Goal: Information Seeking & Learning: Learn about a topic

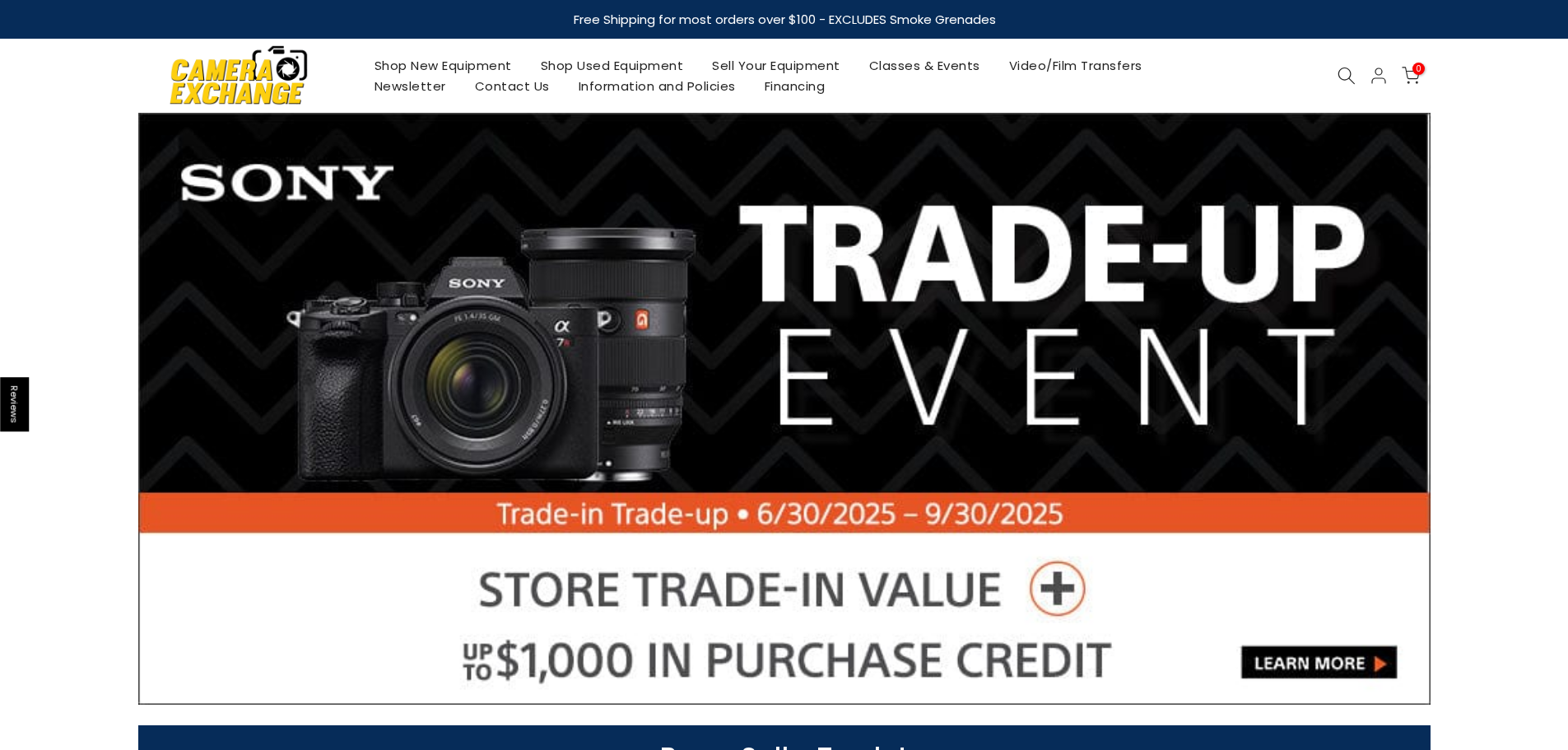
click at [1346, 75] on icon at bounding box center [1347, 75] width 18 height 18
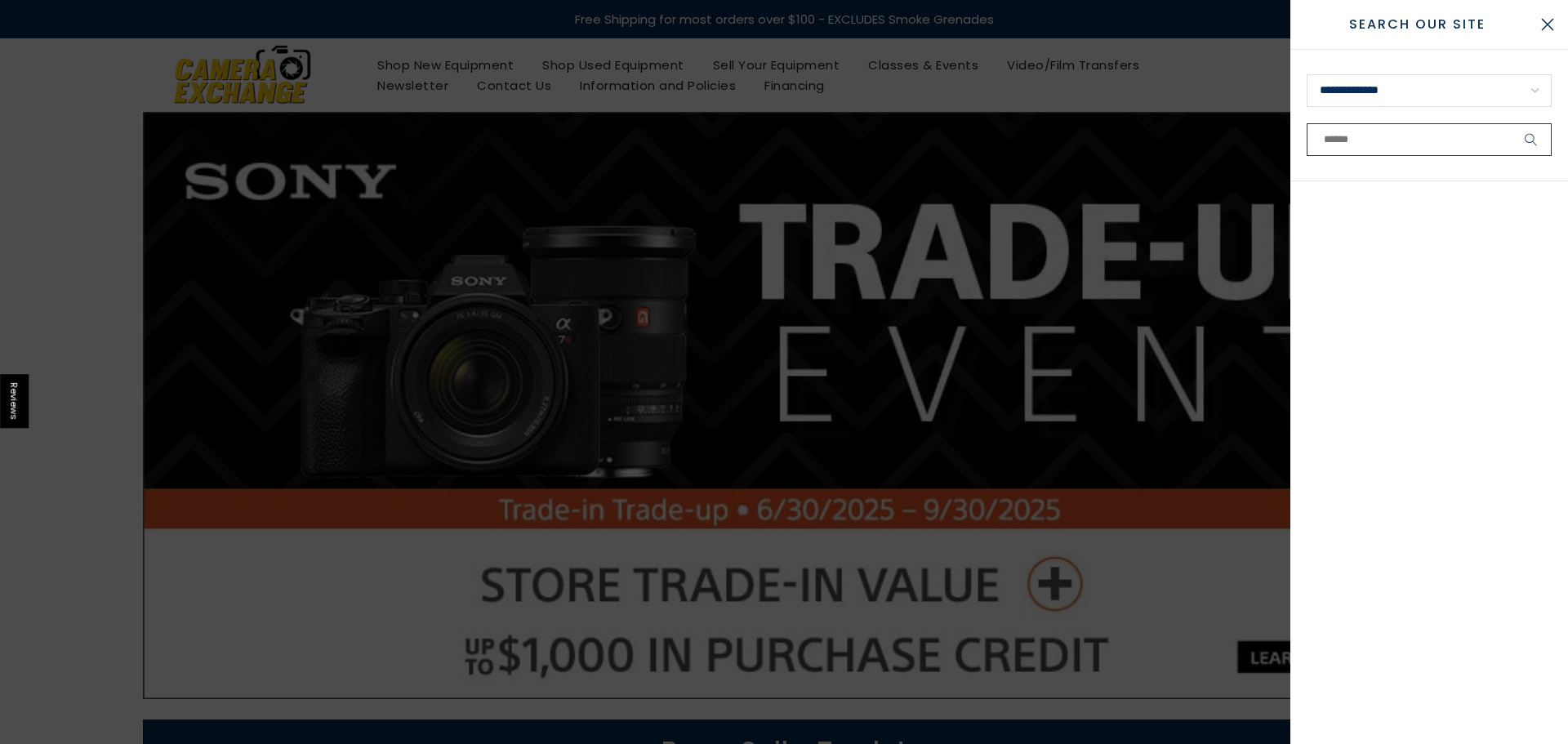
click at [1394, 133] on input "text" at bounding box center [1429, 139] width 245 height 33
paste input "******"
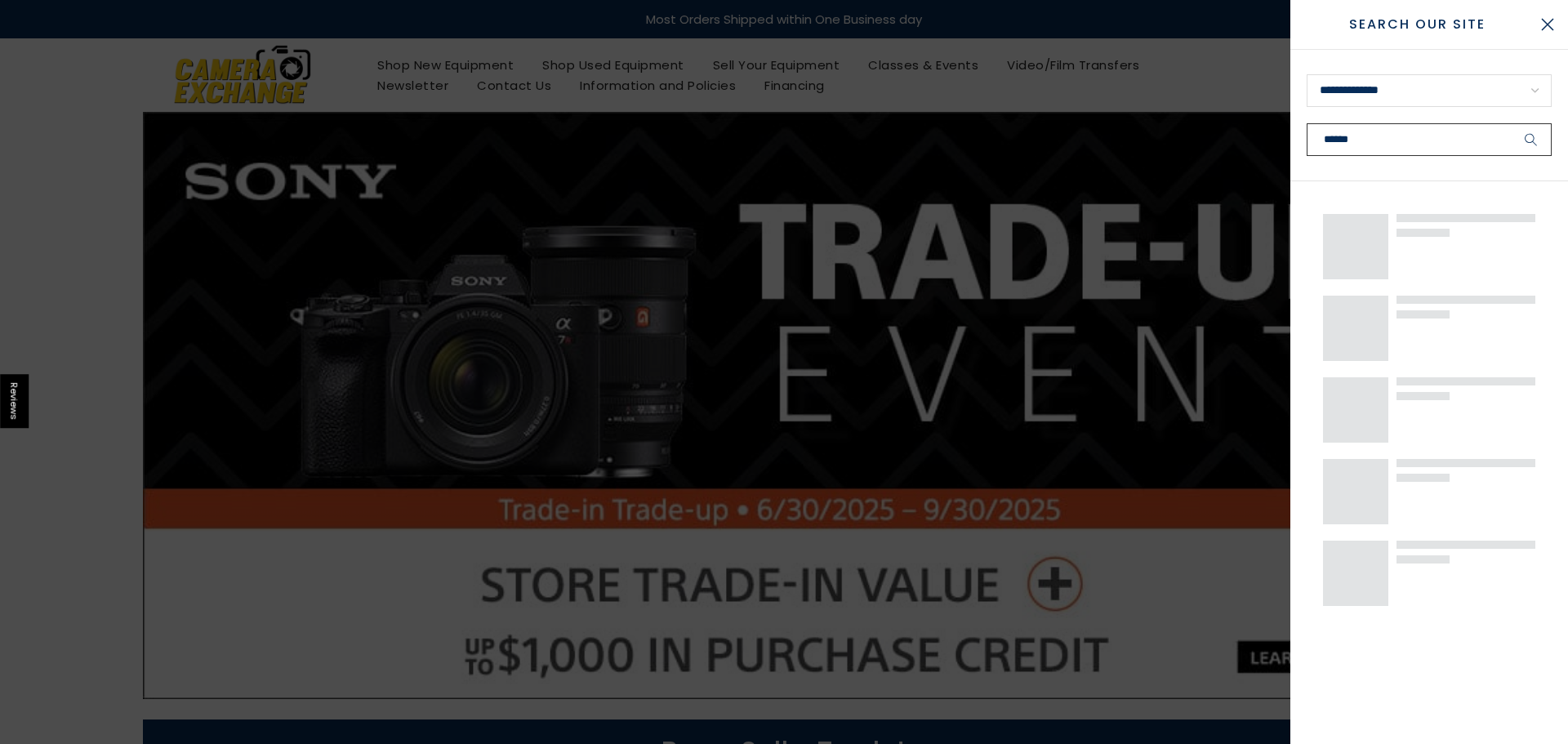
type input "******"
click at [1511, 123] on button "submit" at bounding box center [1531, 139] width 41 height 33
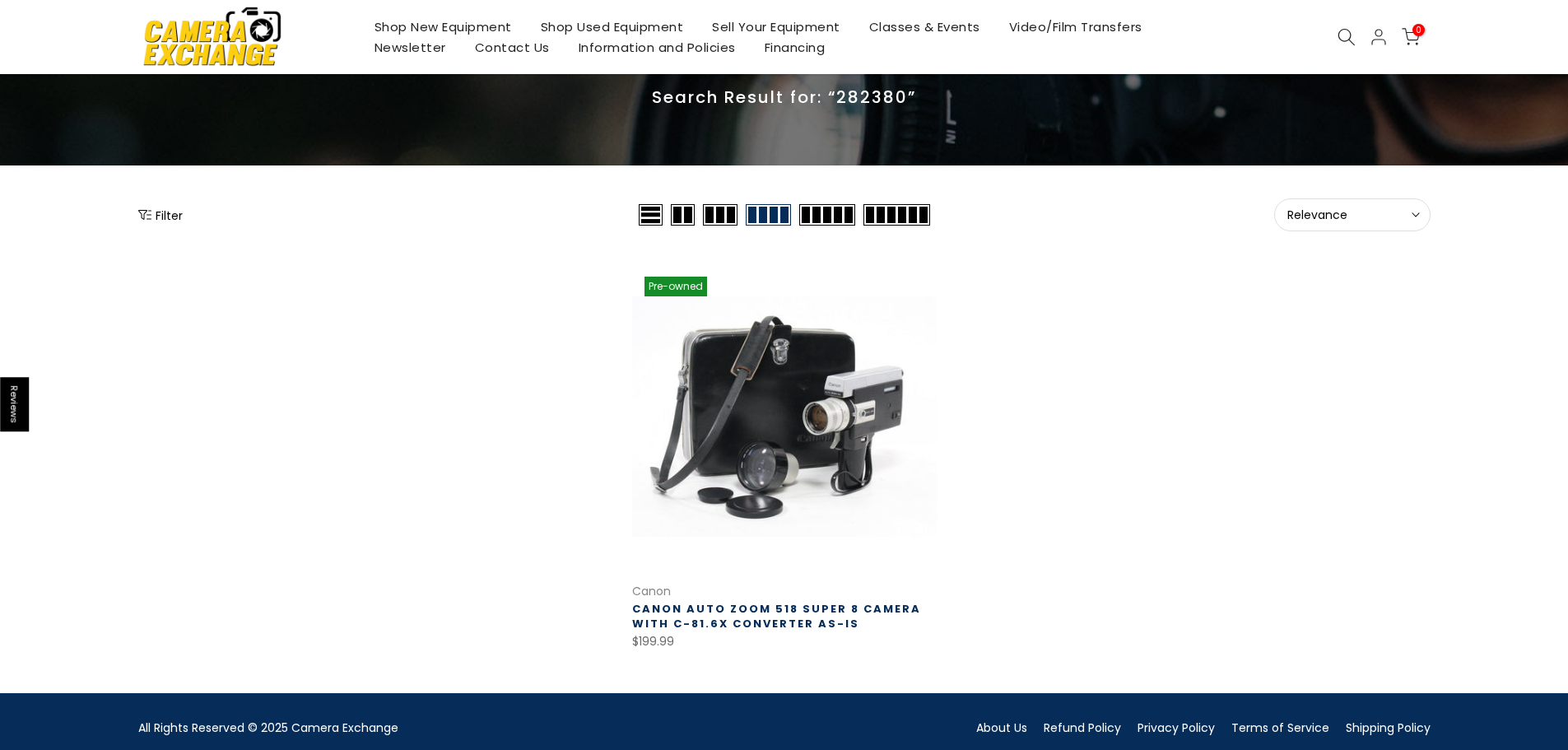
scroll to position [81, 0]
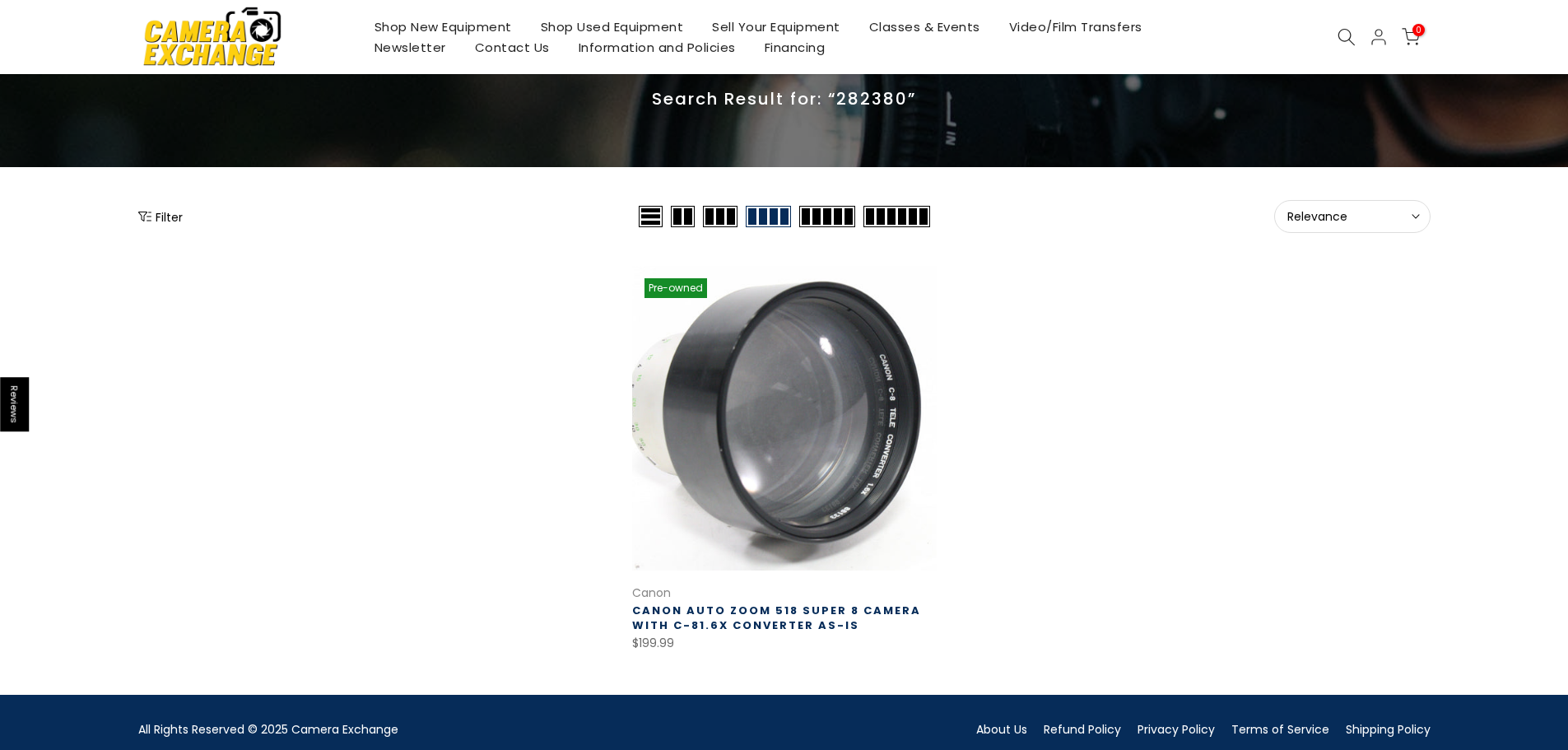
click at [752, 335] on link at bounding box center [784, 418] width 304 height 304
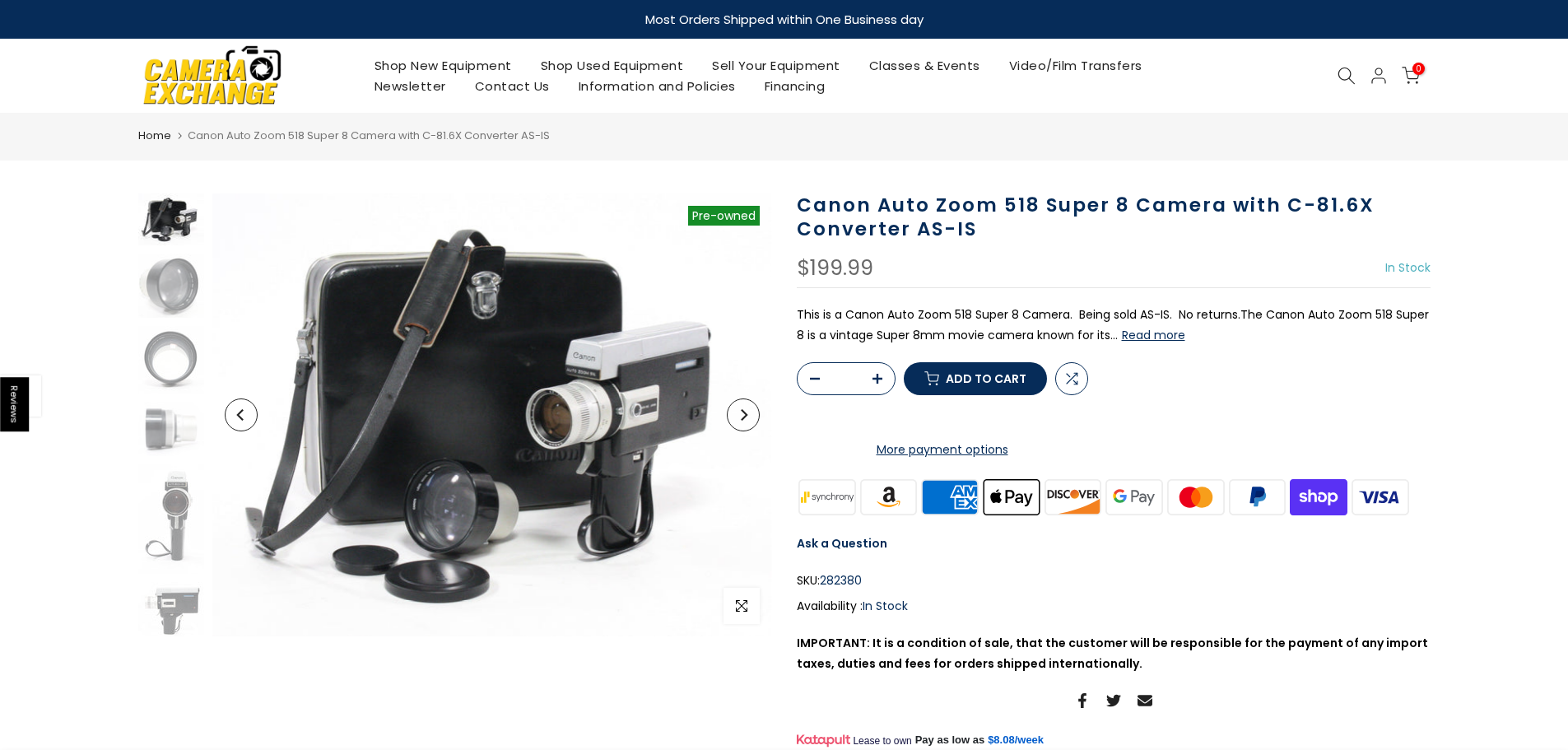
click at [1170, 337] on button "Read more" at bounding box center [1154, 335] width 63 height 15
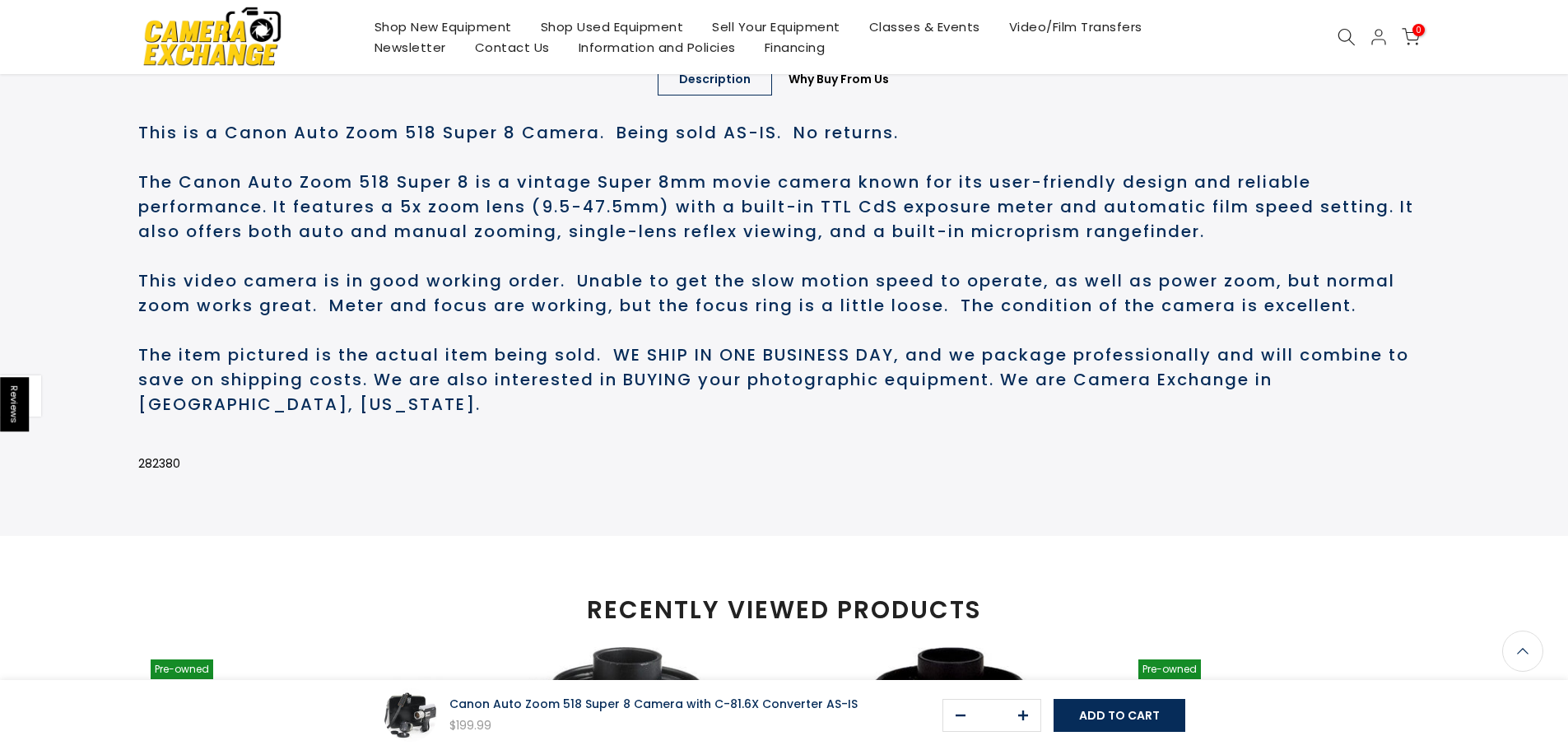
scroll to position [799, 0]
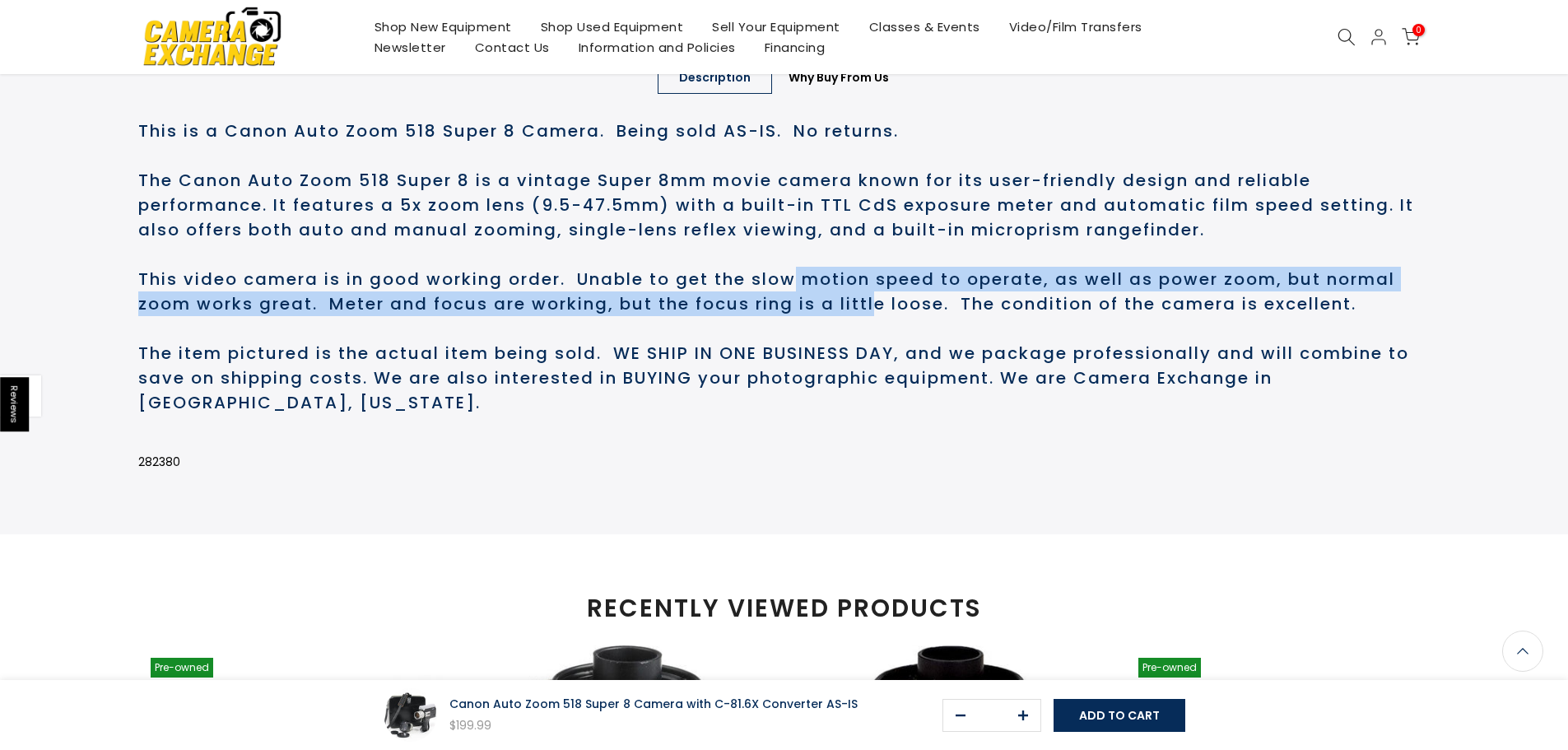
drag, startPoint x: 794, startPoint y: 344, endPoint x: 879, endPoint y: 375, distance: 90.5
click at [879, 375] on h2 "This is a Canon Auto Zoom 518 Super 8 Camera. Being sold AS-IS. No returns. The…" at bounding box center [784, 266] width 1292 height 297
drag, startPoint x: 879, startPoint y: 375, endPoint x: 882, endPoint y: 389, distance: 14.3
click at [879, 376] on h2 "This is a Canon Auto Zoom 518 Super 8 Camera. Being sold AS-IS. No returns. The…" at bounding box center [784, 266] width 1292 height 297
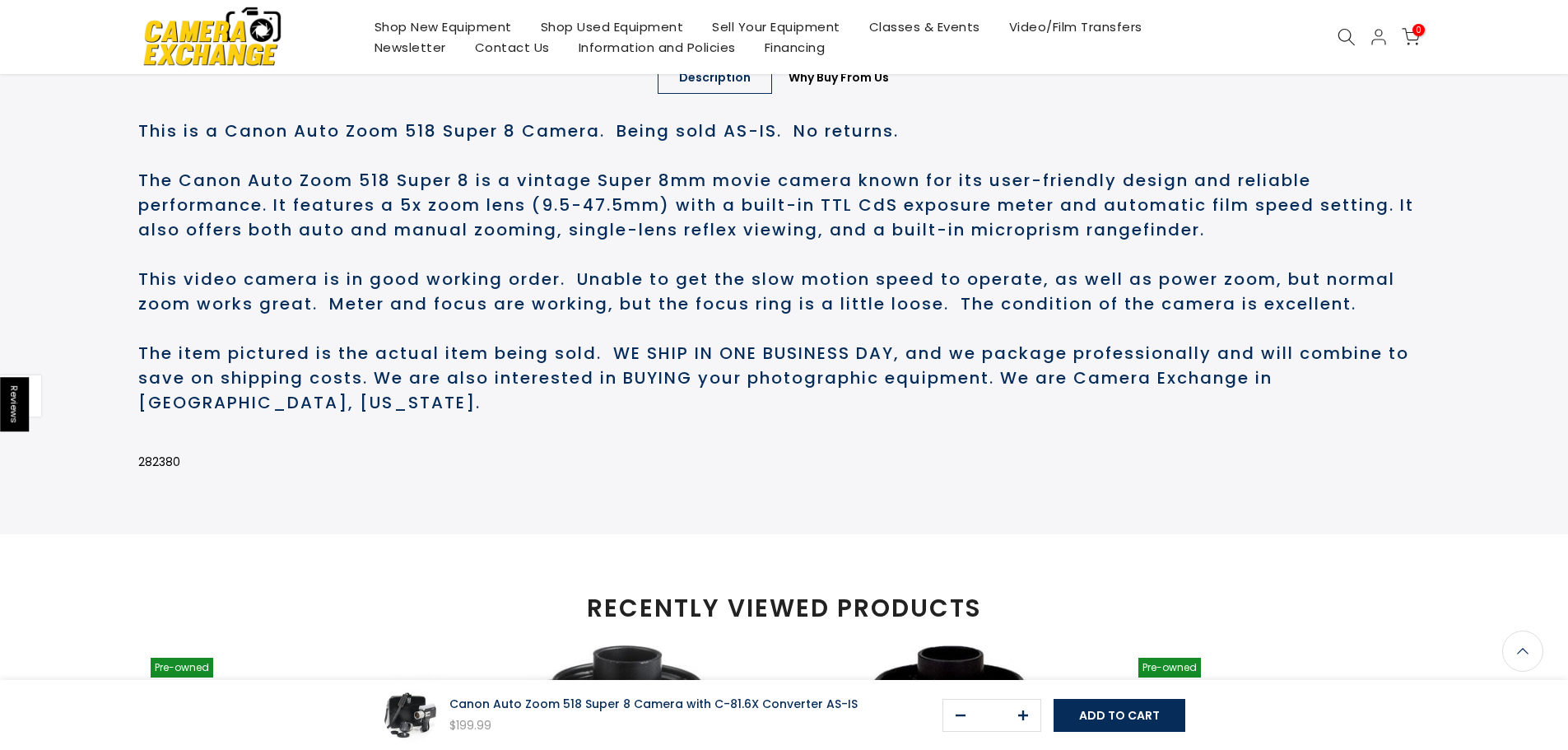
click at [878, 415] on h2 "This is a Canon Auto Zoom 518 Super 8 Camera. Being sold AS-IS. No returns. The…" at bounding box center [784, 266] width 1292 height 297
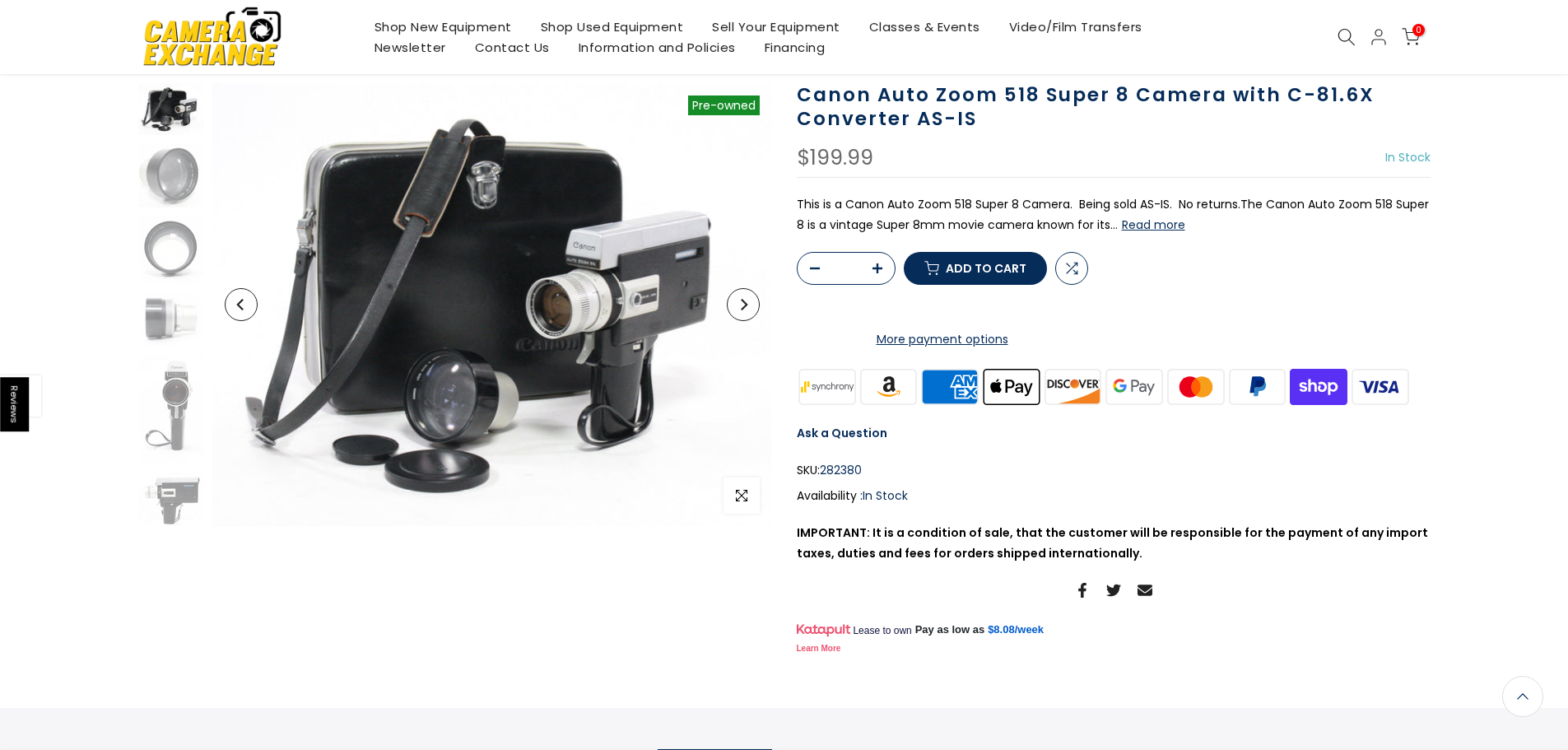
scroll to position [0, 0]
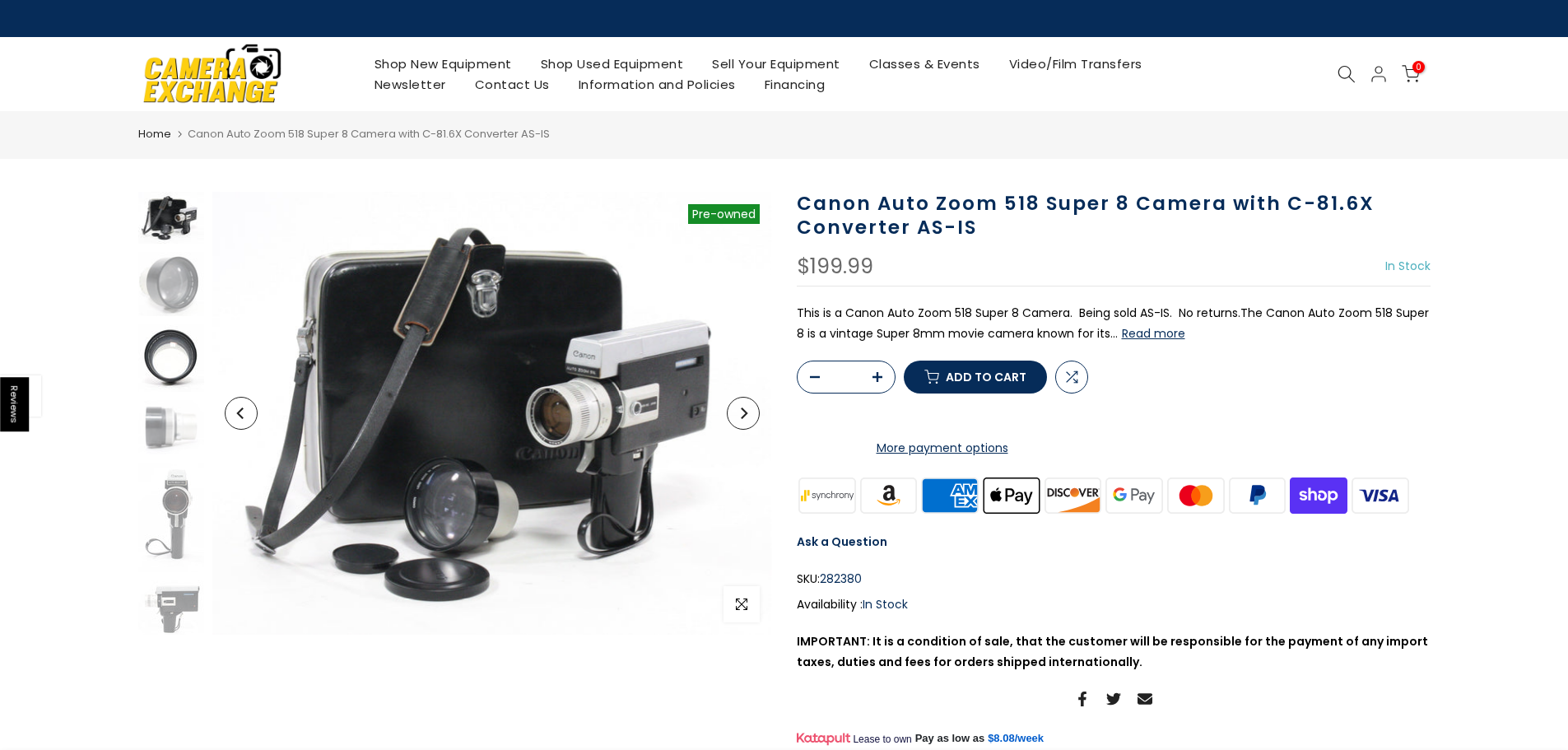
click at [158, 367] on img at bounding box center [171, 359] width 66 height 69
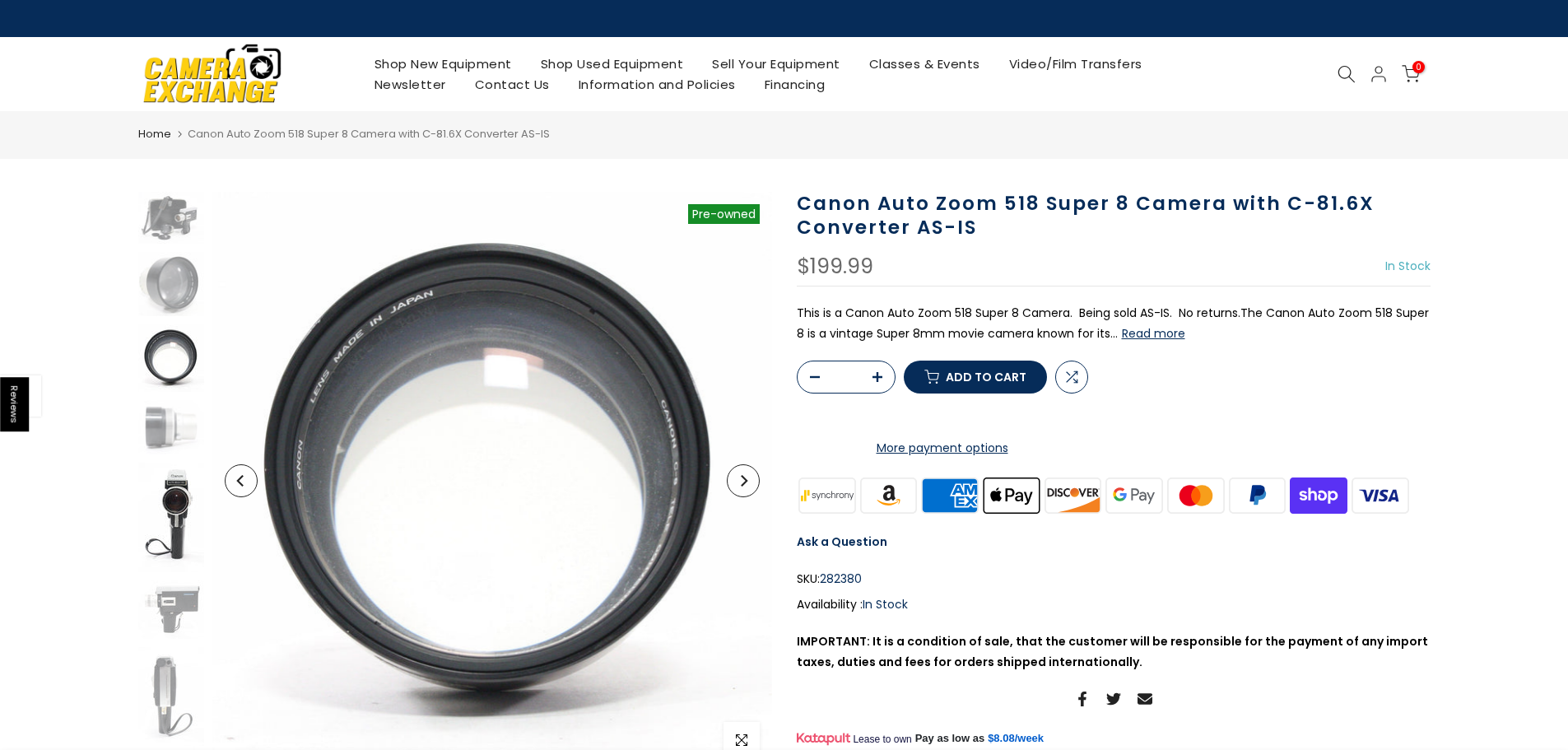
scroll to position [51, 0]
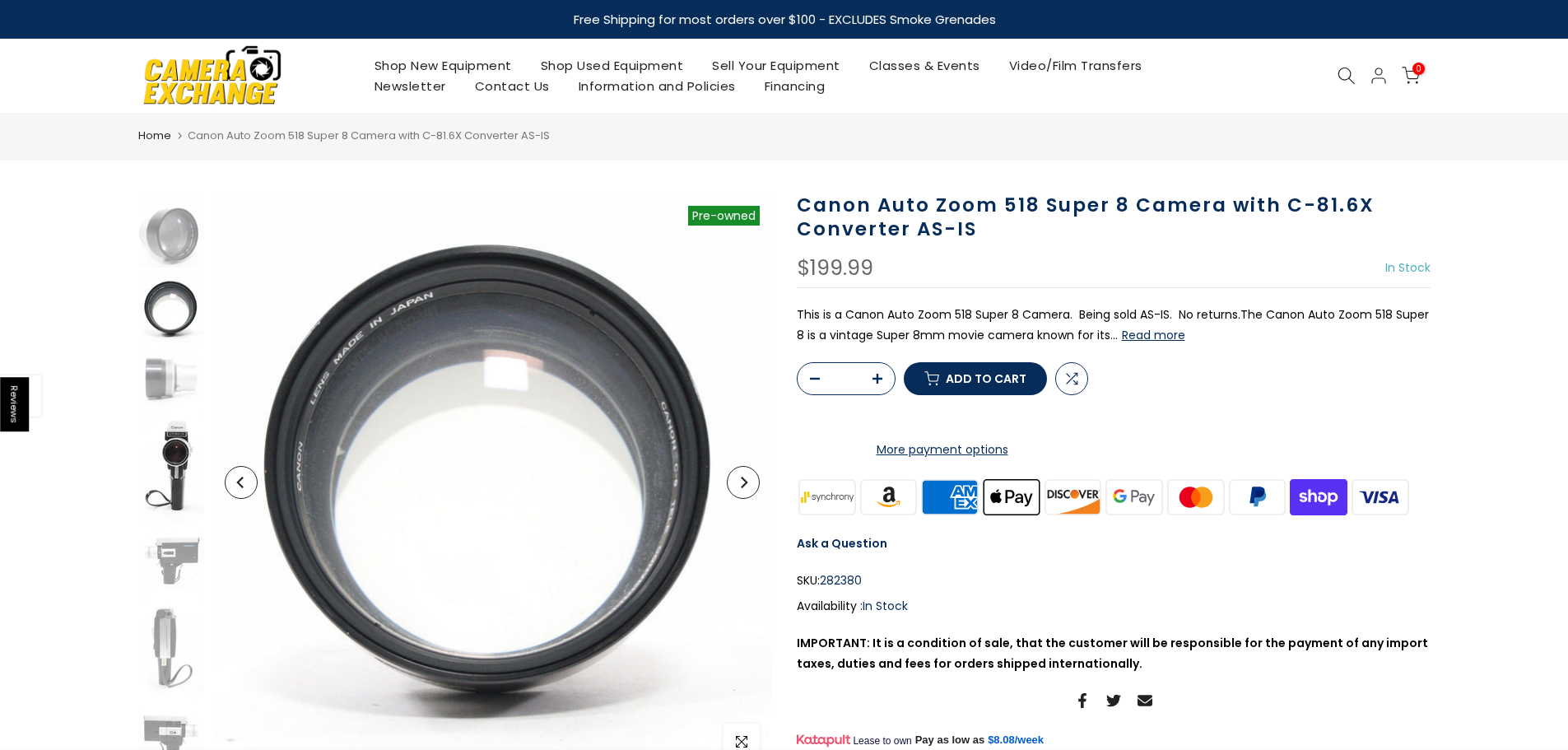
click at [172, 425] on img at bounding box center [171, 469] width 66 height 111
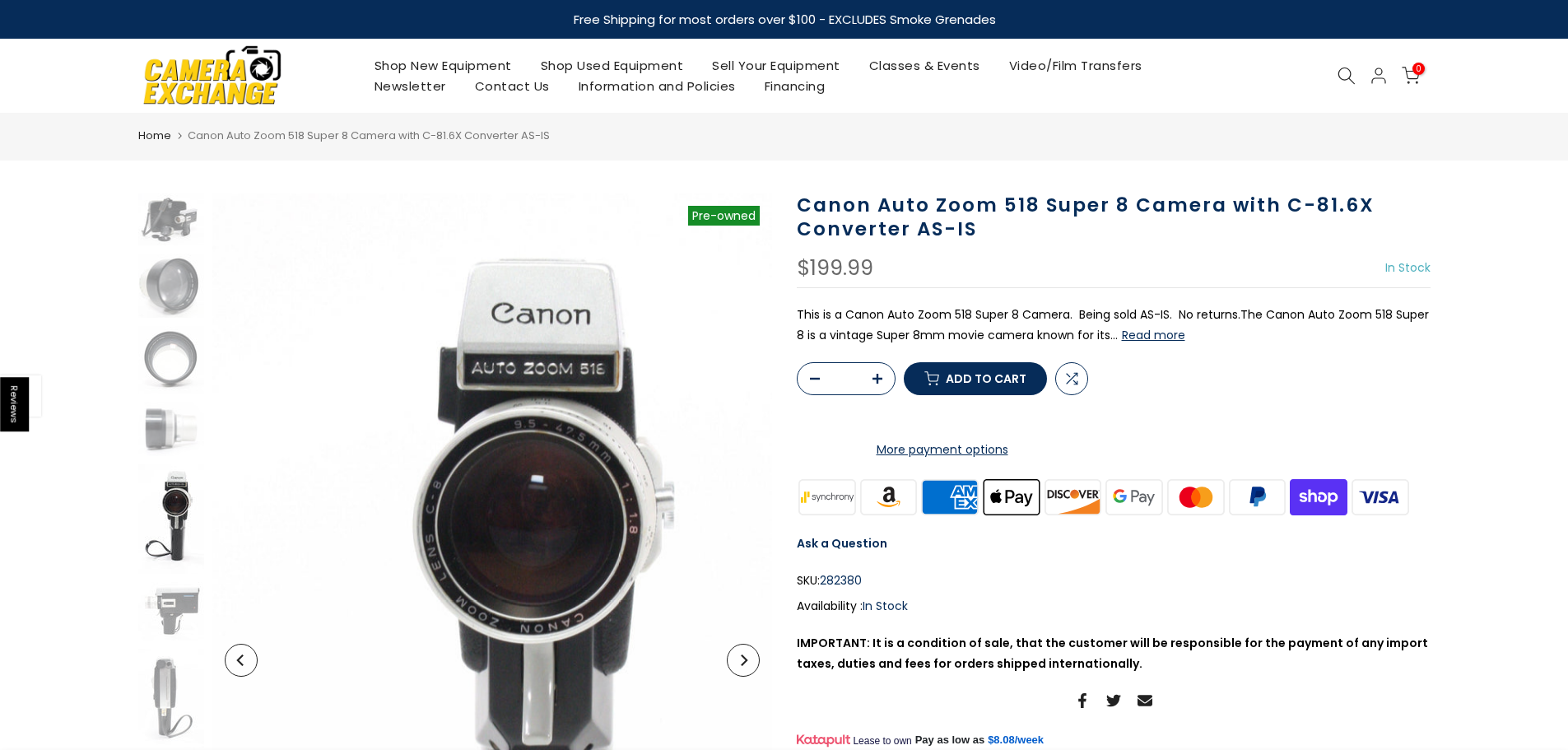
click at [166, 509] on img at bounding box center [171, 520] width 66 height 111
click at [186, 428] on img at bounding box center [171, 428] width 66 height 53
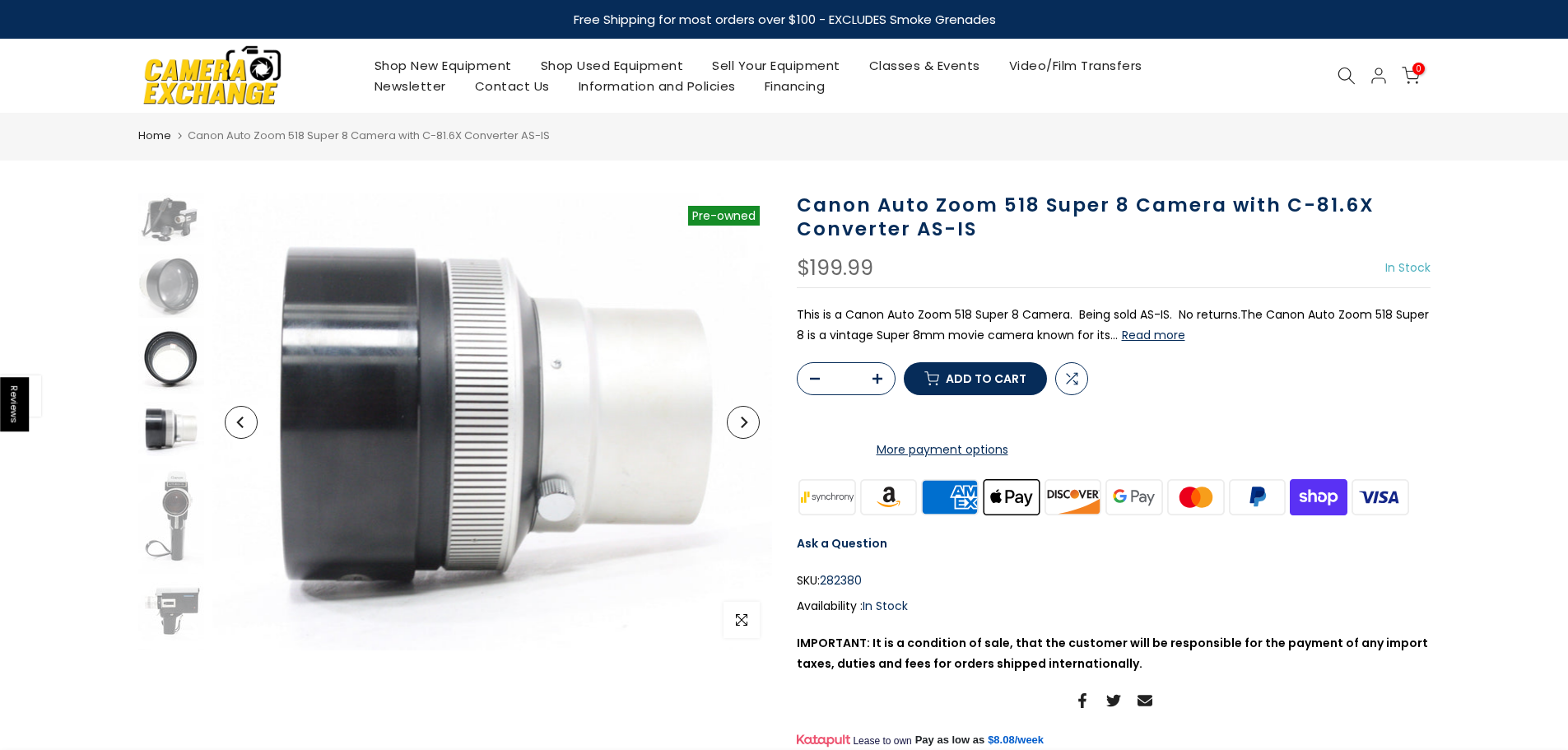
click at [182, 378] on img at bounding box center [171, 361] width 66 height 69
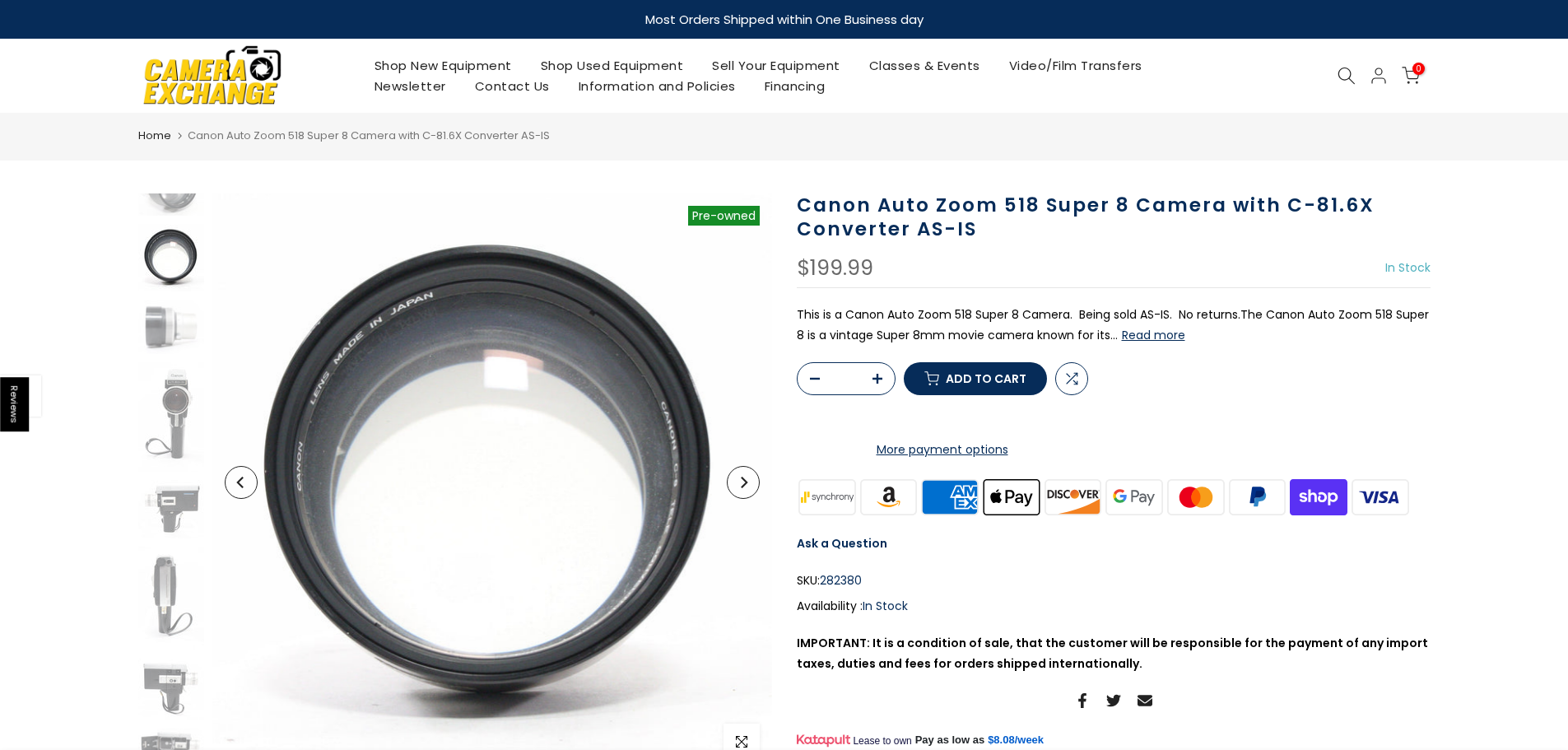
scroll to position [147, 0]
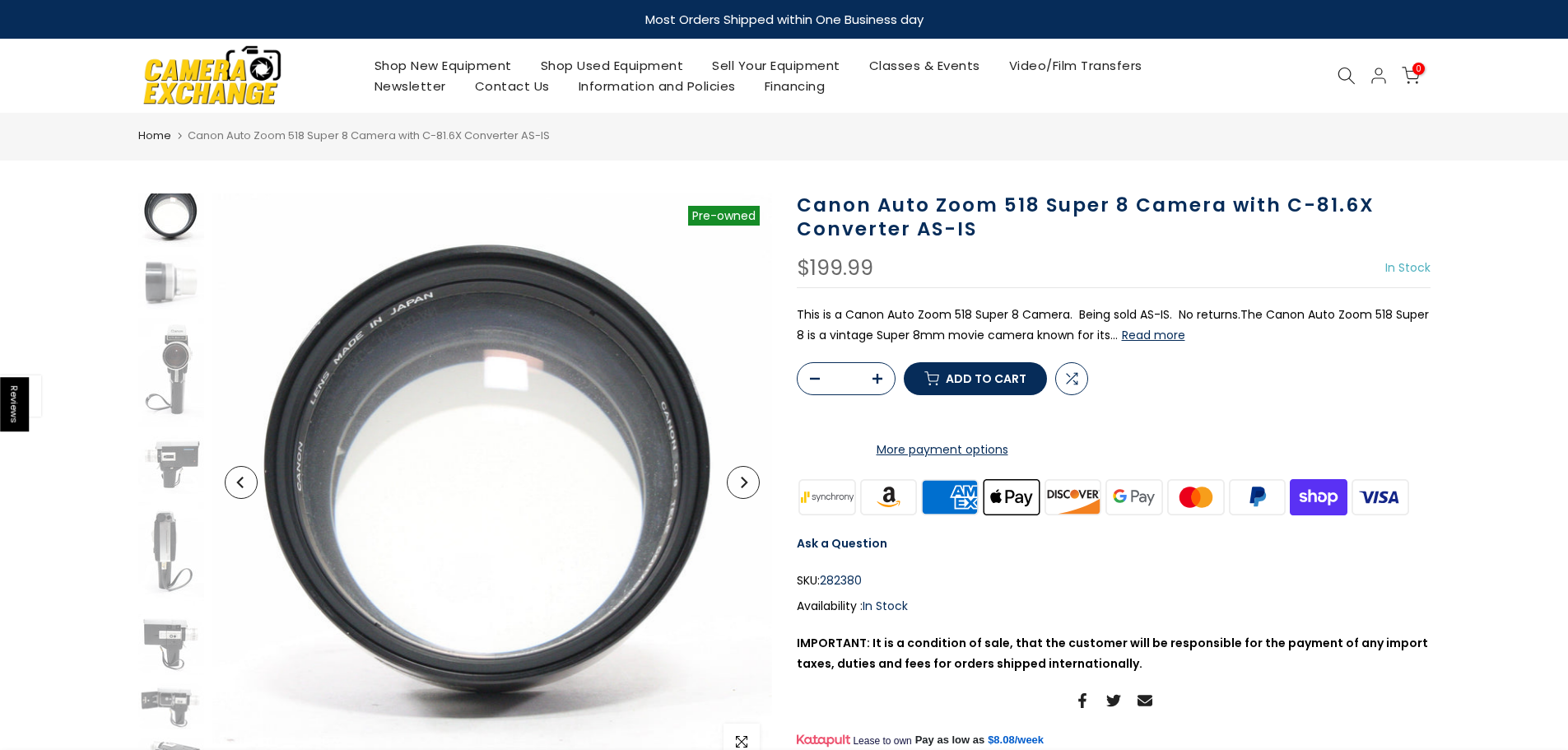
click at [207, 375] on div "Sold out Pre order Pre-owned Click to enlarge" at bounding box center [455, 483] width 634 height 578
click at [164, 459] on img at bounding box center [171, 464] width 66 height 58
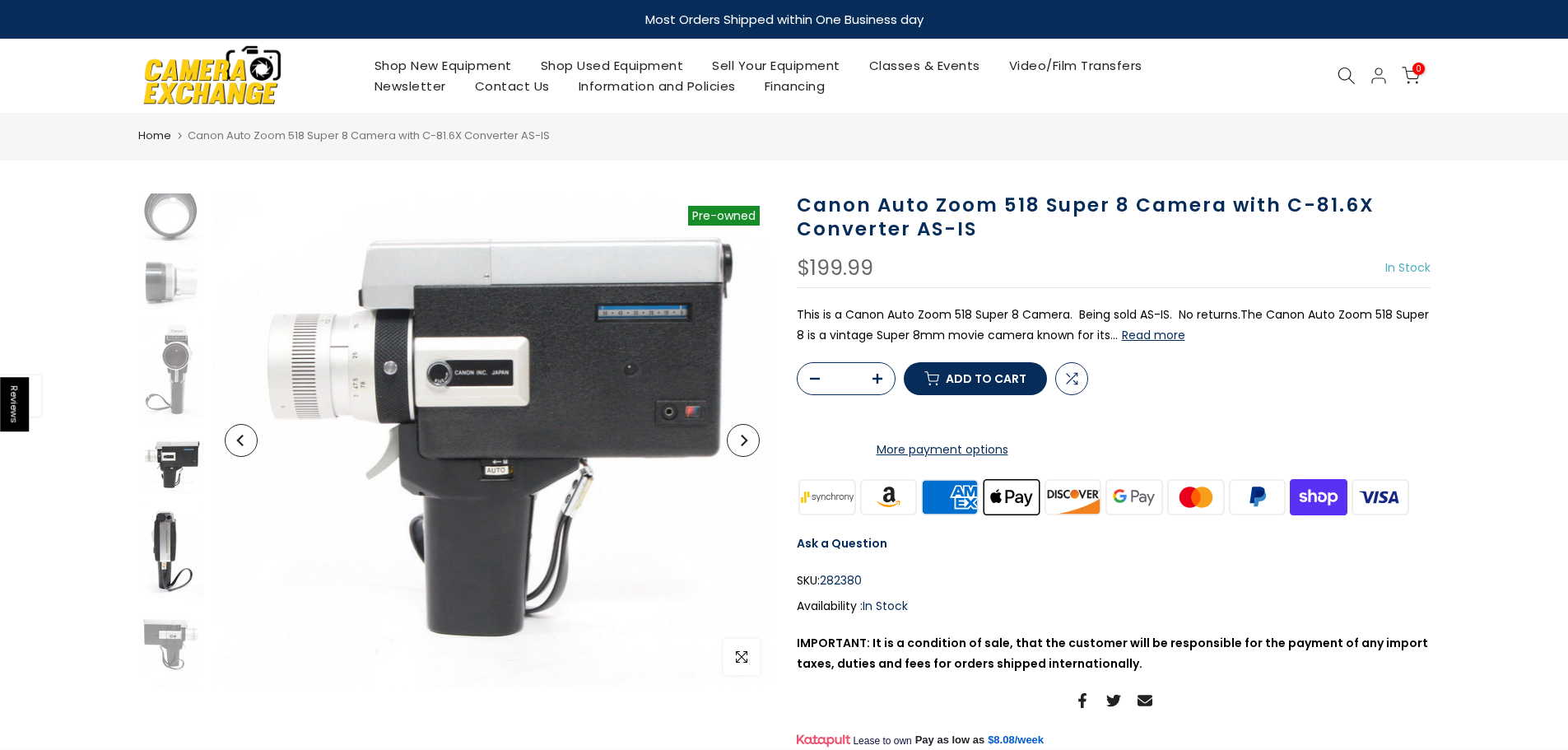
click at [173, 518] on img at bounding box center [171, 553] width 66 height 104
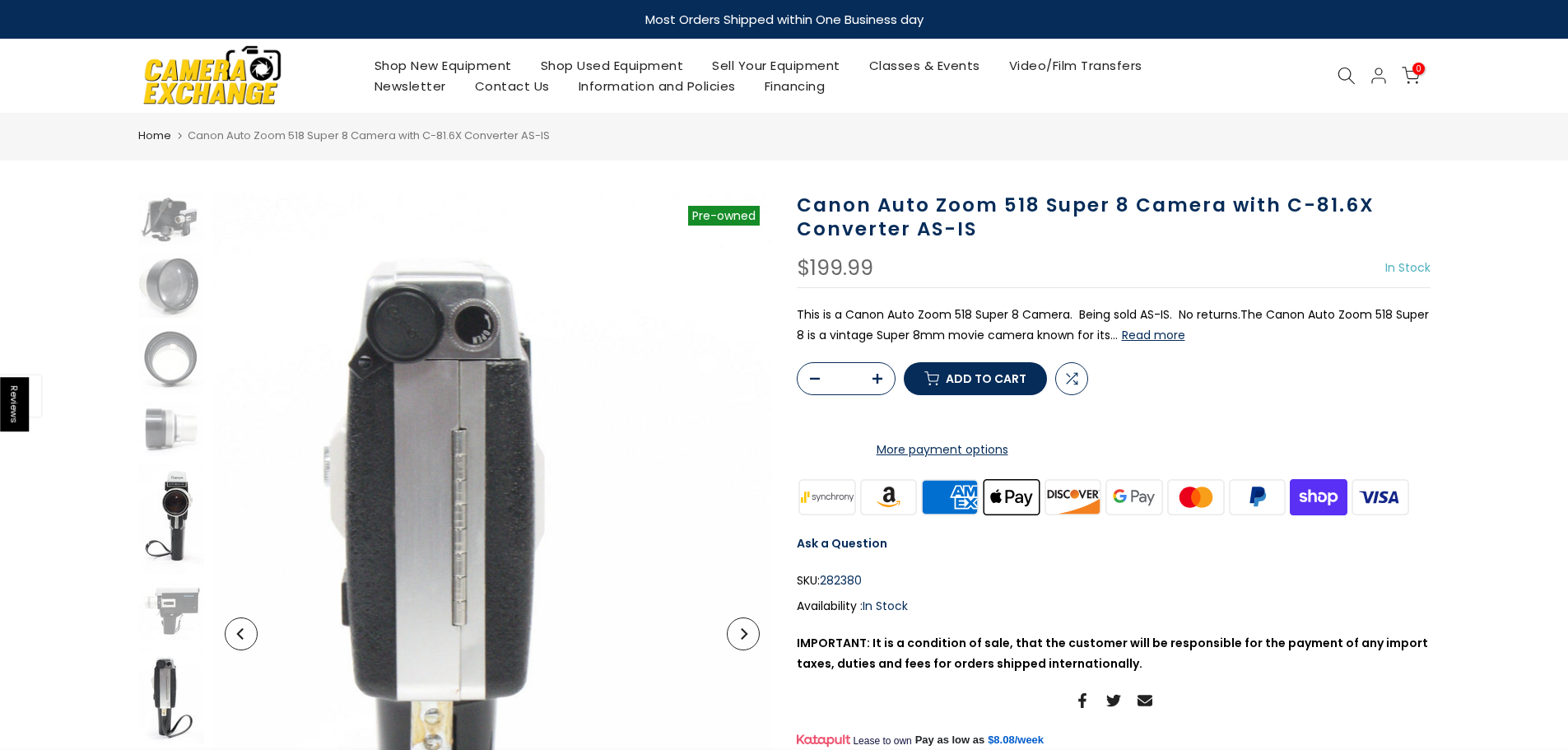
scroll to position [0, 0]
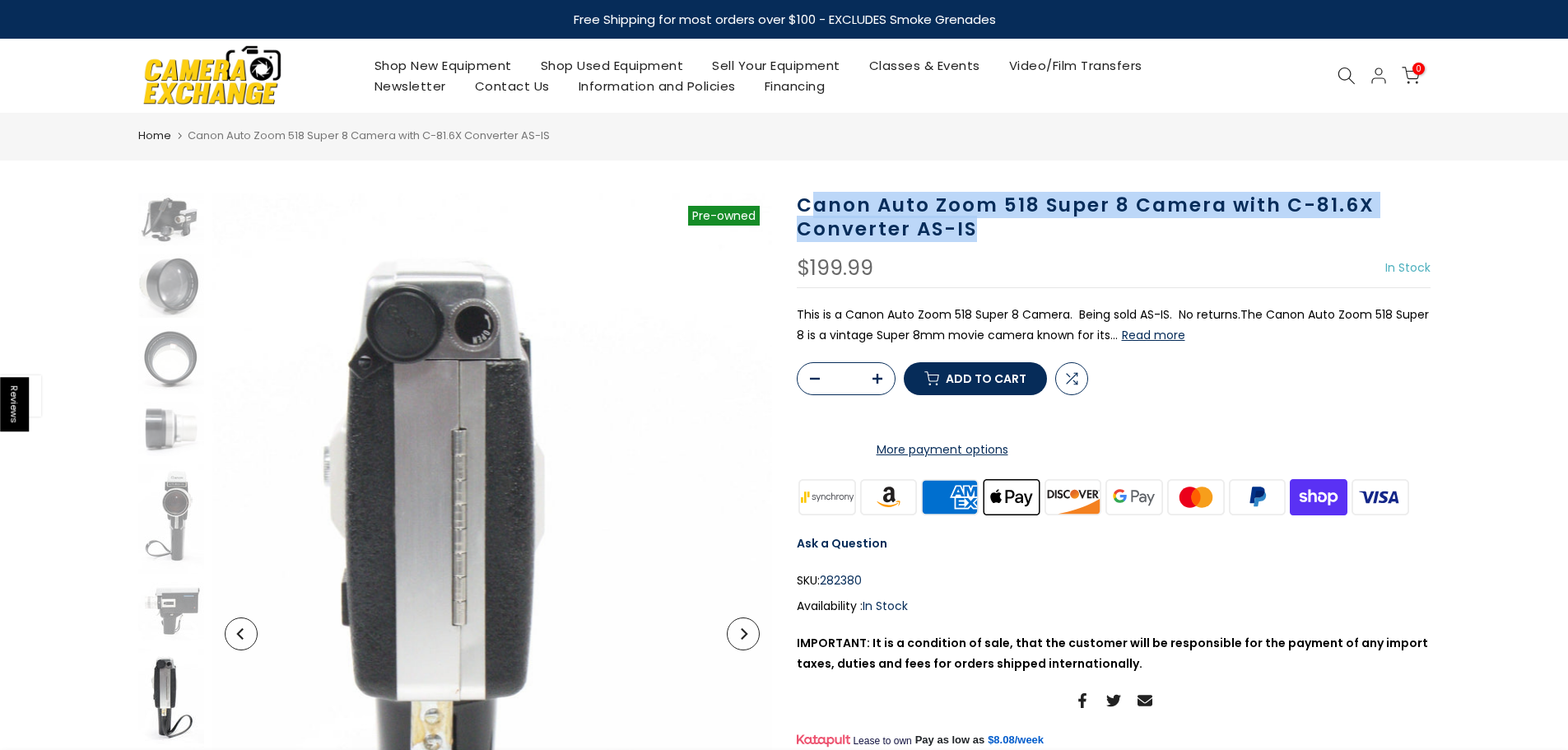
drag, startPoint x: 982, startPoint y: 231, endPoint x: 815, endPoint y: 211, distance: 168.2
click at [815, 211] on h1 "Canon Auto Zoom 518 Super 8 Camera with C-81.6X Converter AS-IS" at bounding box center [1114, 218] width 634 height 48
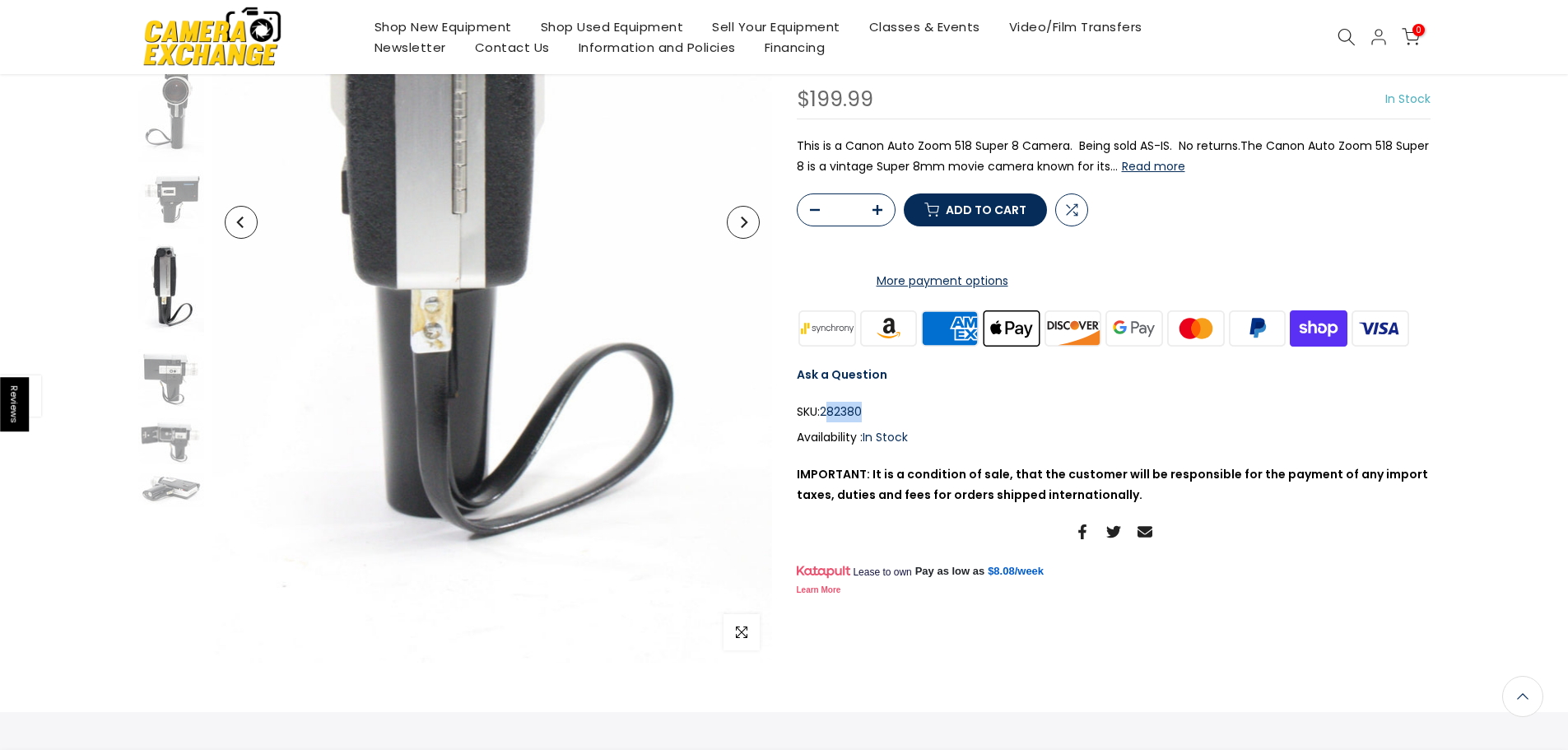
scroll to position [410, 0]
drag, startPoint x: 881, startPoint y: 469, endPoint x: 824, endPoint y: 475, distance: 57.3
click at [824, 423] on div "SKU: 282380" at bounding box center [1114, 412] width 634 height 21
copy span "282380"
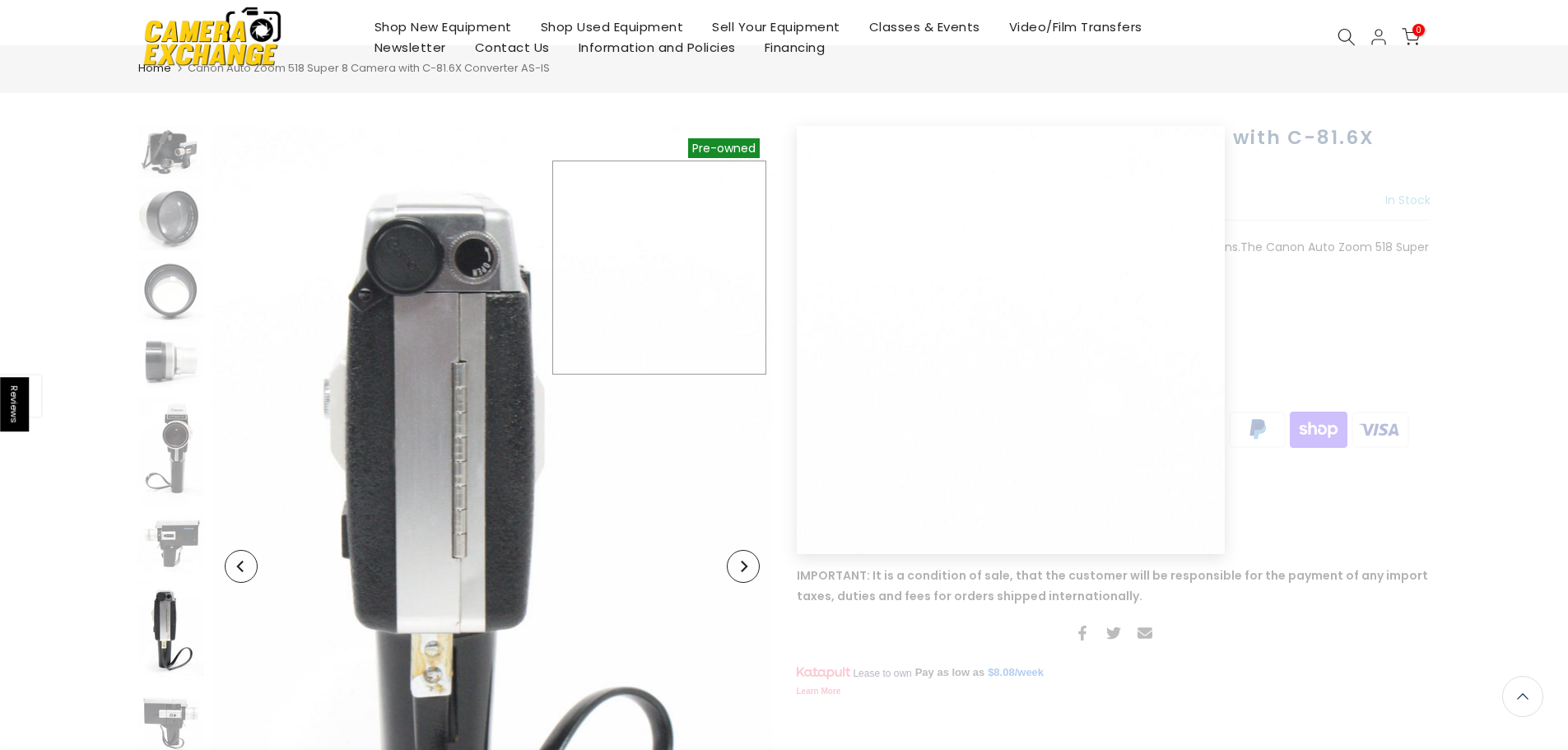
scroll to position [0, 0]
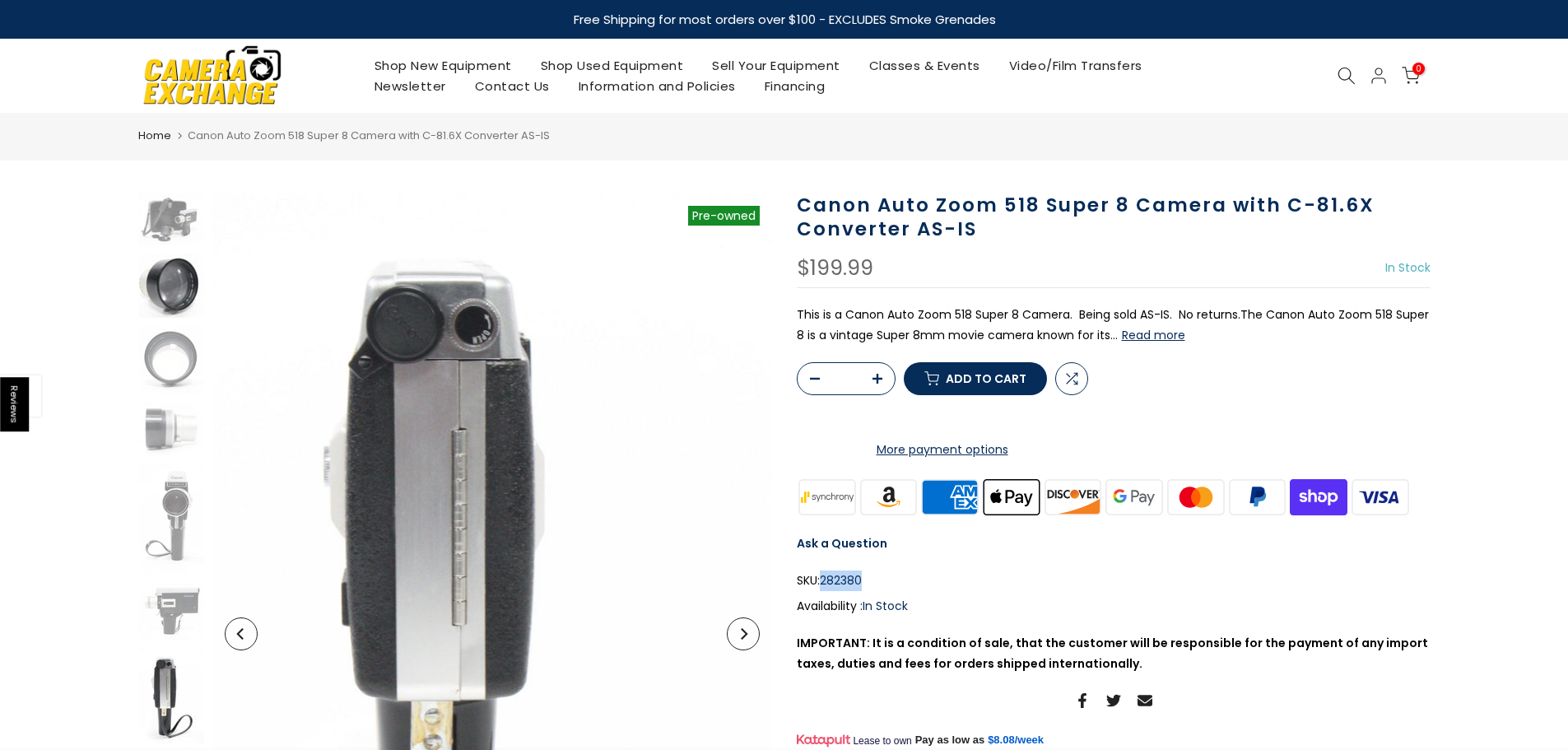
click at [160, 297] on img at bounding box center [171, 285] width 66 height 63
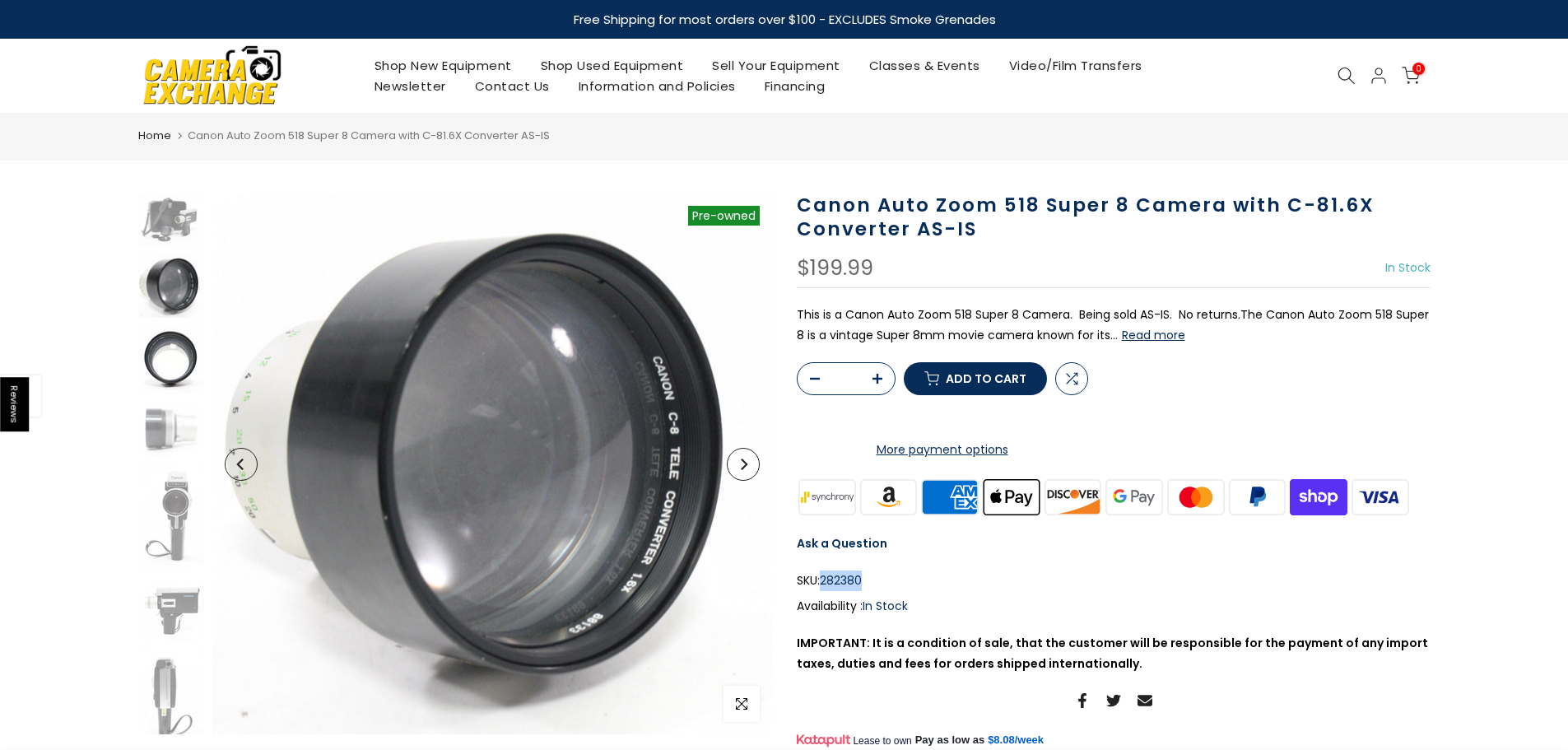
click at [147, 351] on img at bounding box center [171, 361] width 66 height 69
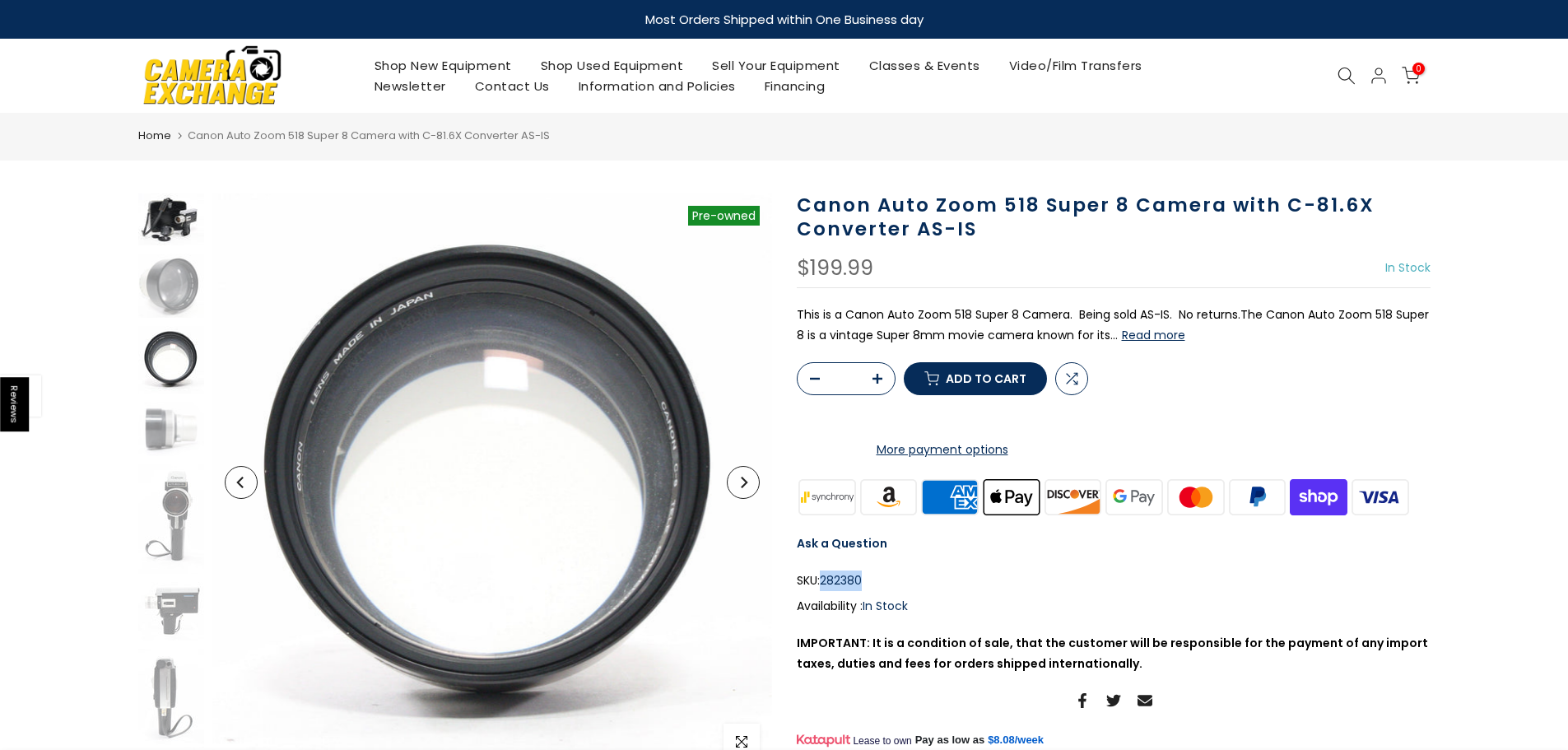
click at [180, 215] on img at bounding box center [171, 219] width 66 height 52
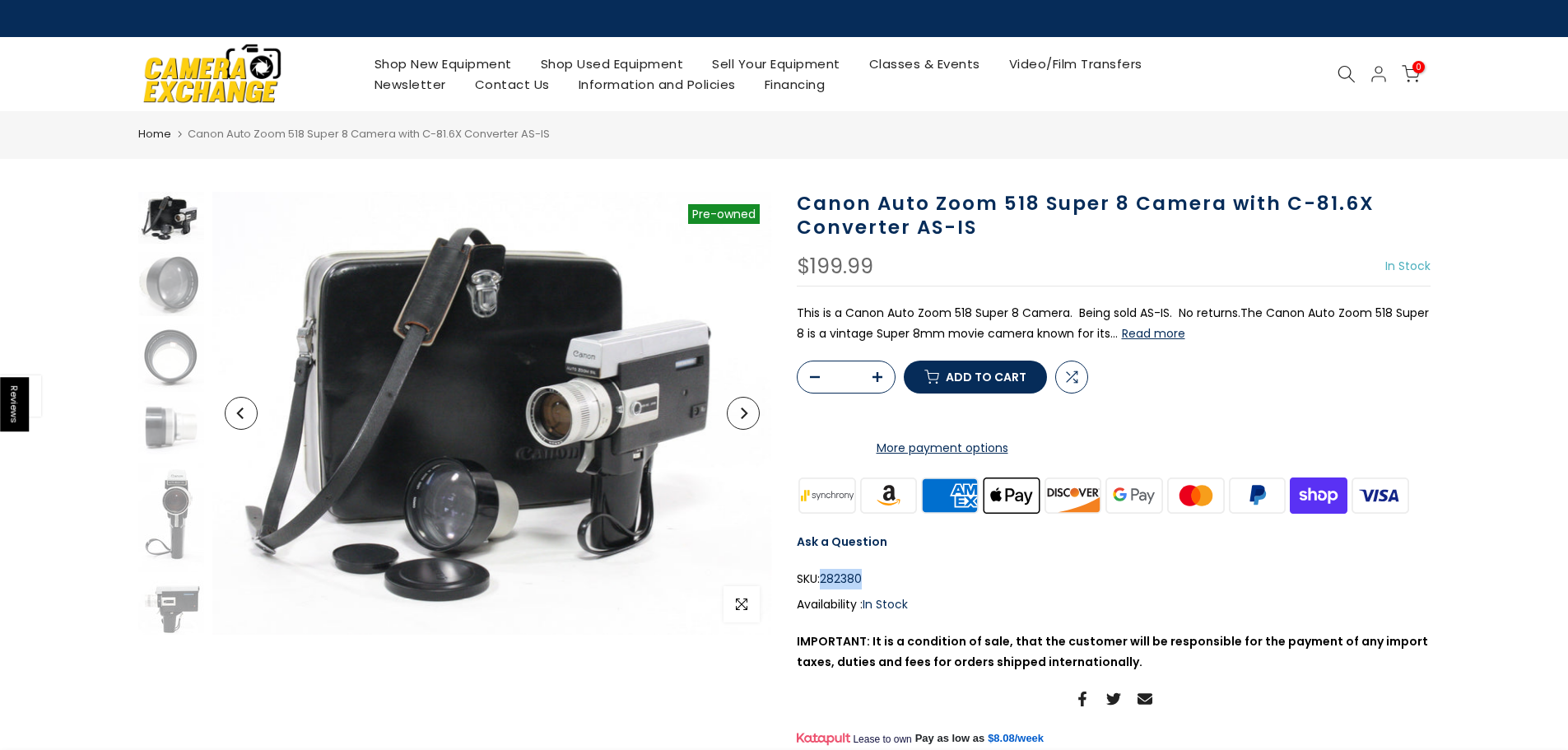
click at [1148, 333] on button "Read more" at bounding box center [1154, 334] width 63 height 15
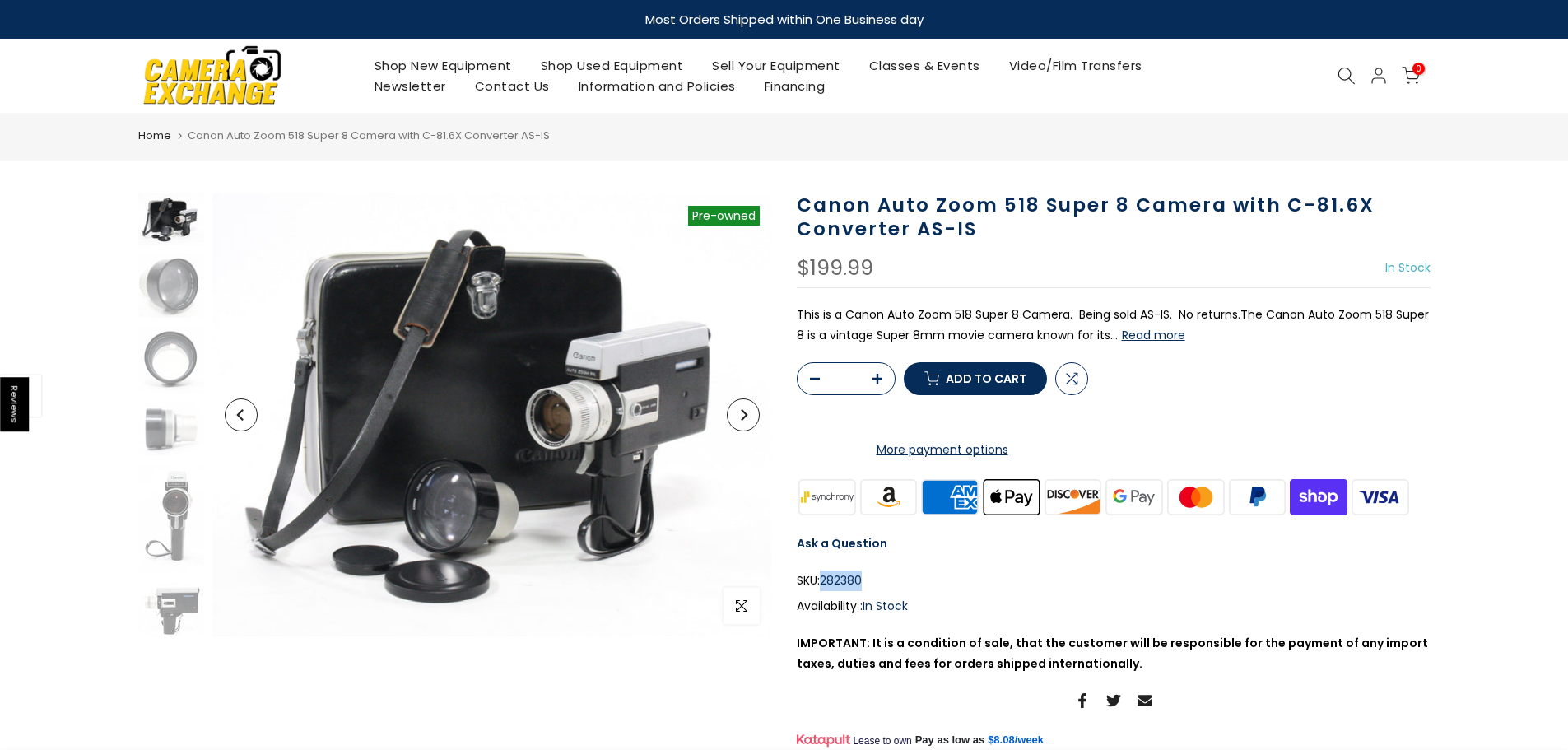
click at [186, 222] on img at bounding box center [171, 219] width 66 height 52
